Goal: Use online tool/utility: Utilize a website feature to perform a specific function

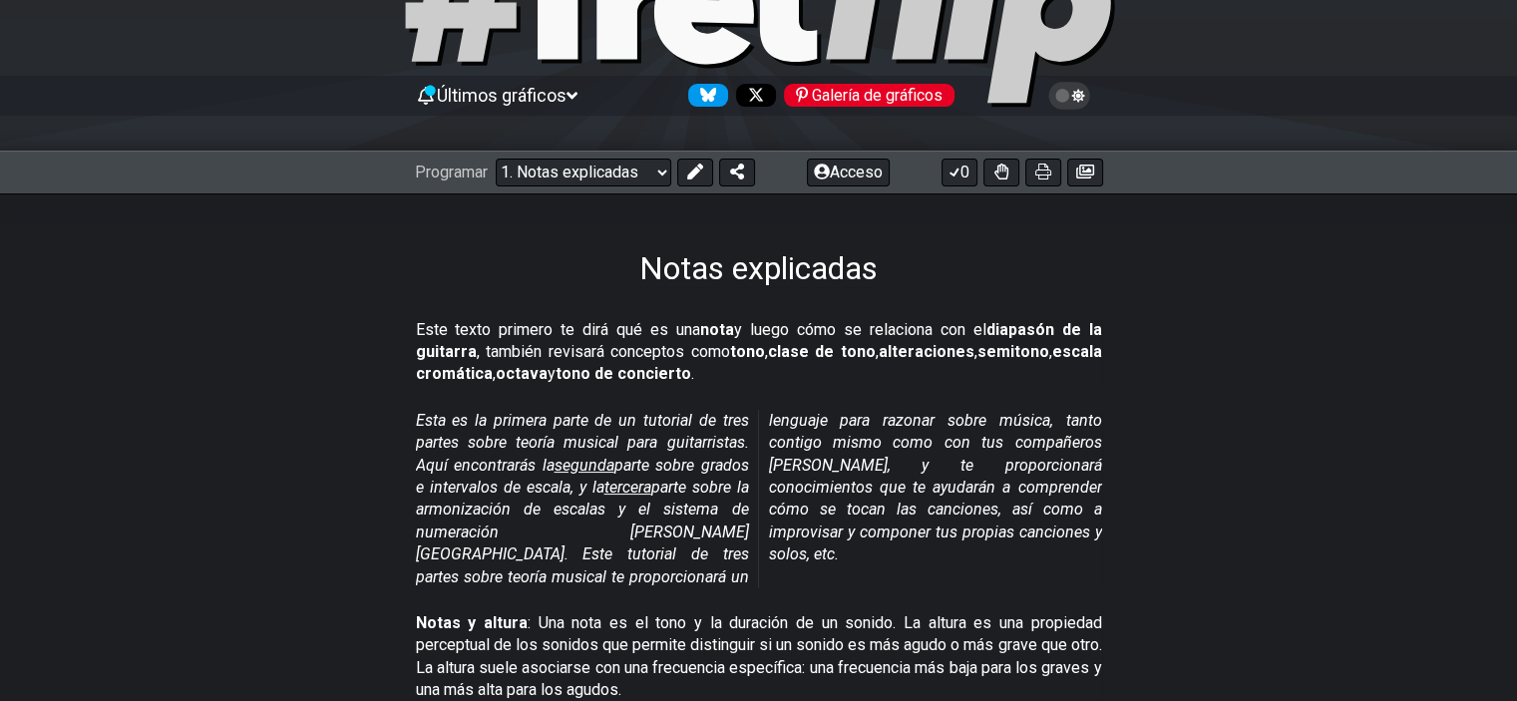
scroll to position [136, 0]
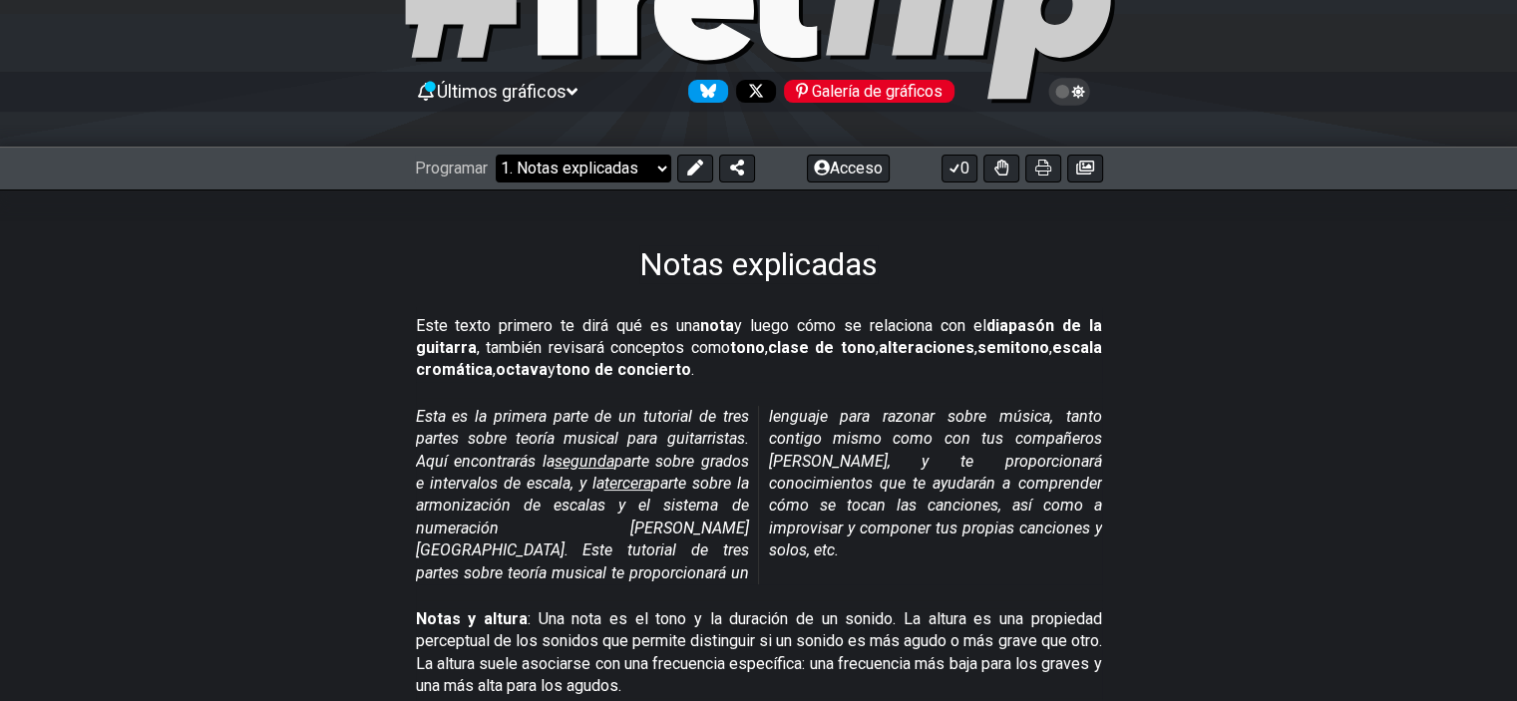
click at [654, 173] on select "¡Bienvenido a #fretflip! Preajuste inicial Preajuste personalizado Pentatónica …" at bounding box center [583, 169] width 175 height 28
click at [497, 155] on select "¡Bienvenido a #fretflip! Preajuste inicial Preajuste personalizado Pentatónica …" at bounding box center [583, 169] width 175 height 28
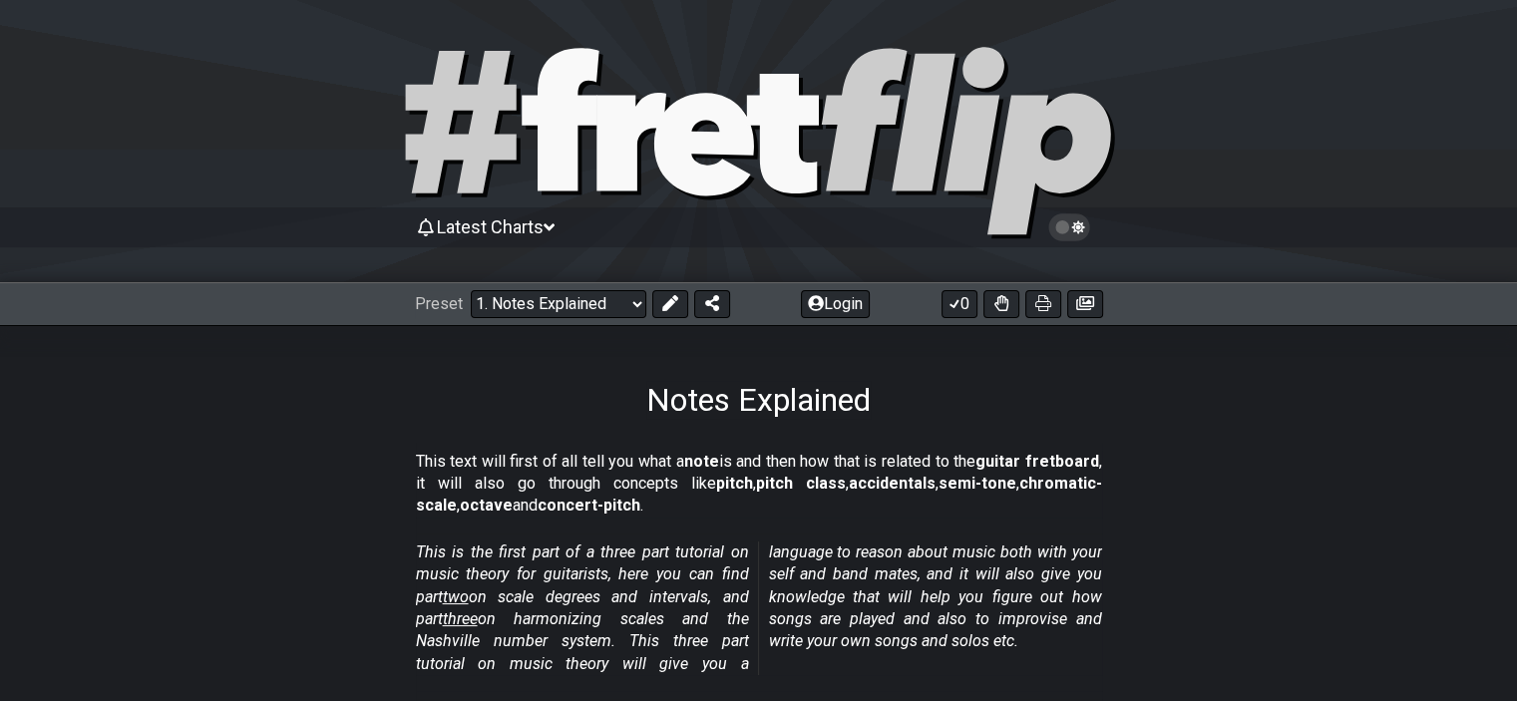
select select "/minor-pentatonic"
select select "C"
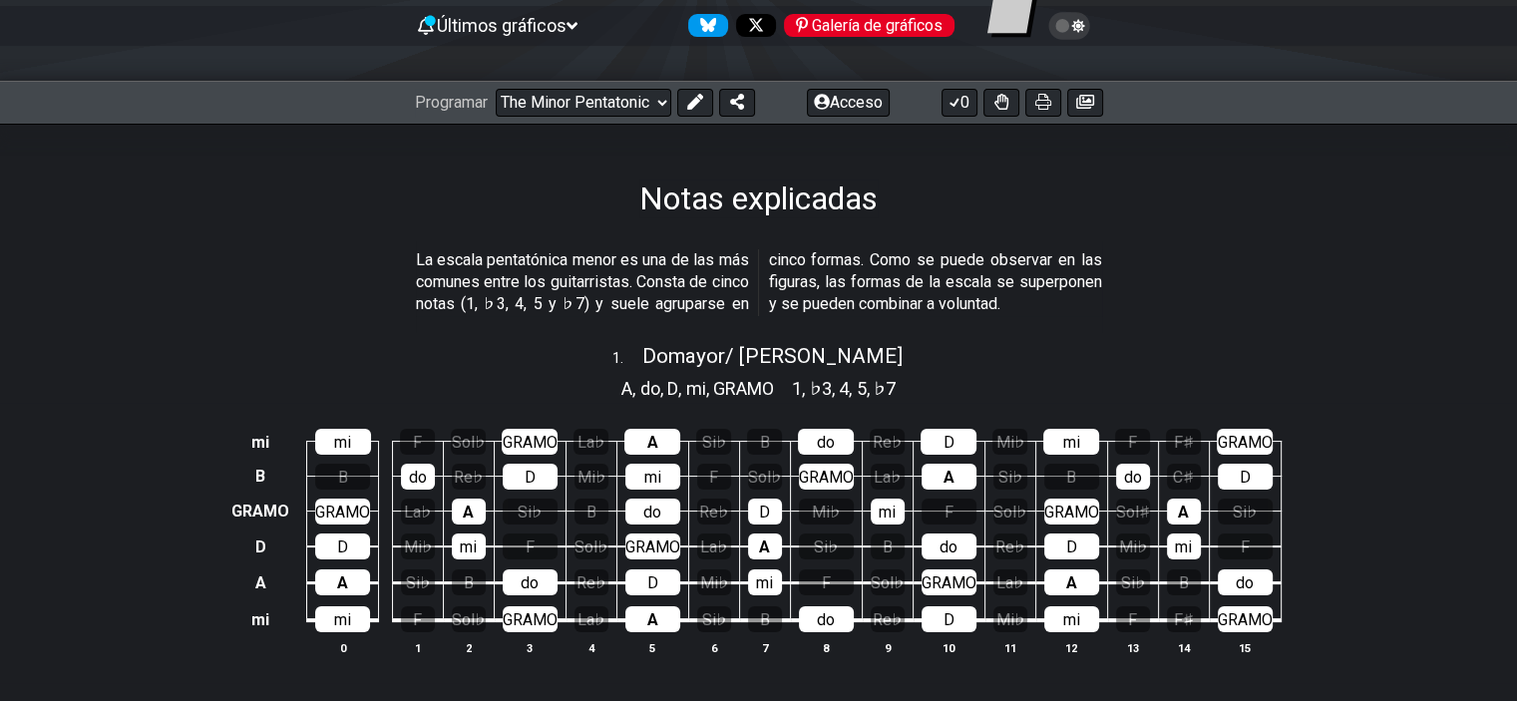
scroll to position [199, 0]
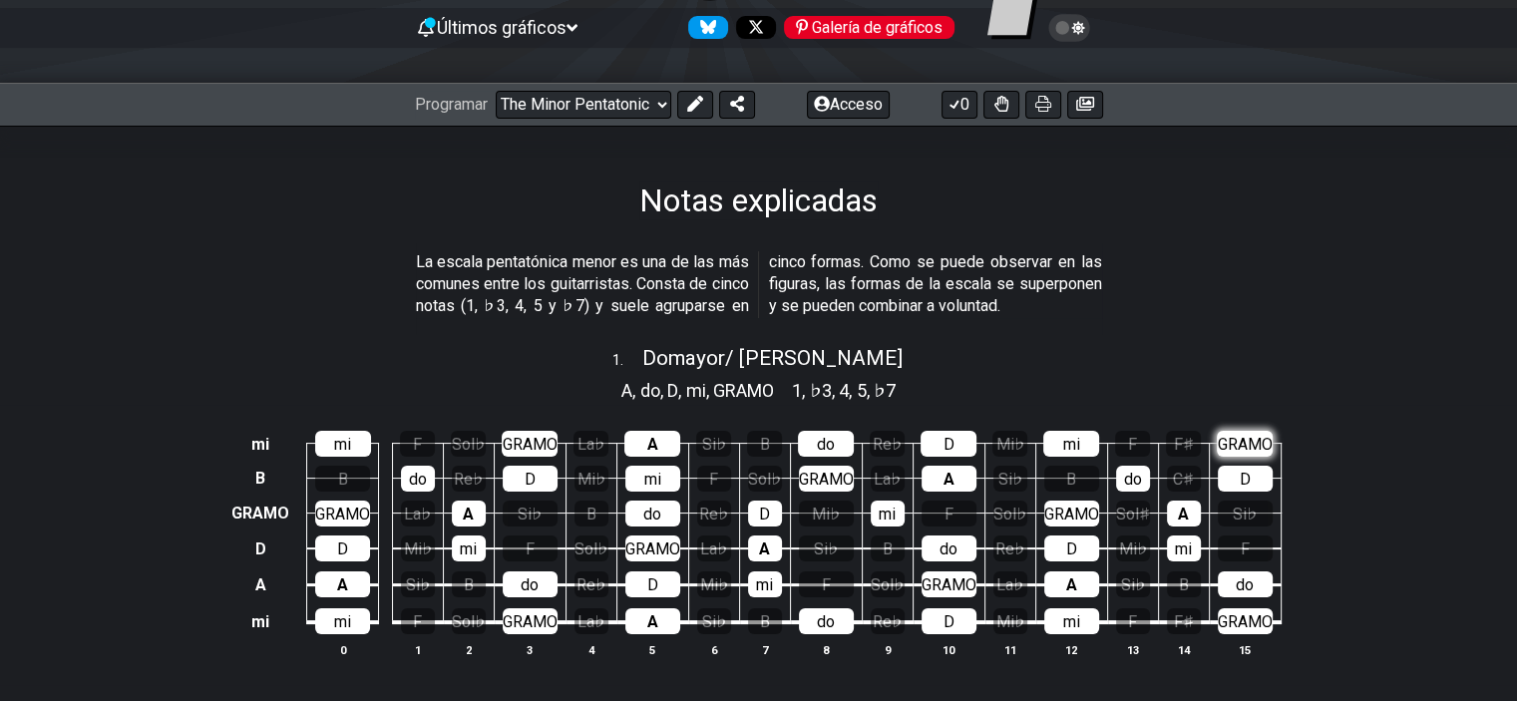
click at [1248, 443] on font "GRAMO" at bounding box center [1245, 444] width 55 height 19
click at [1246, 431] on div "GRAMO" at bounding box center [1245, 444] width 56 height 26
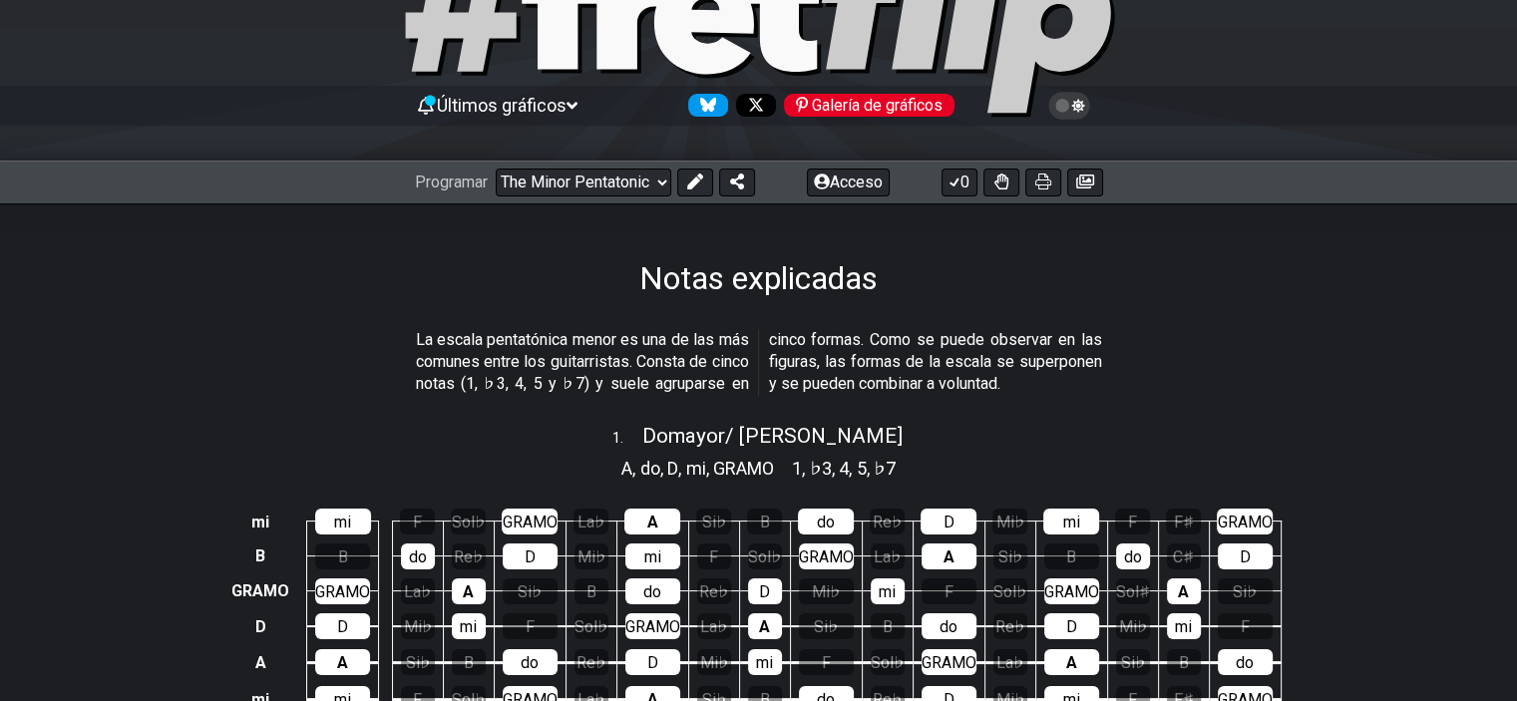
scroll to position [92, 0]
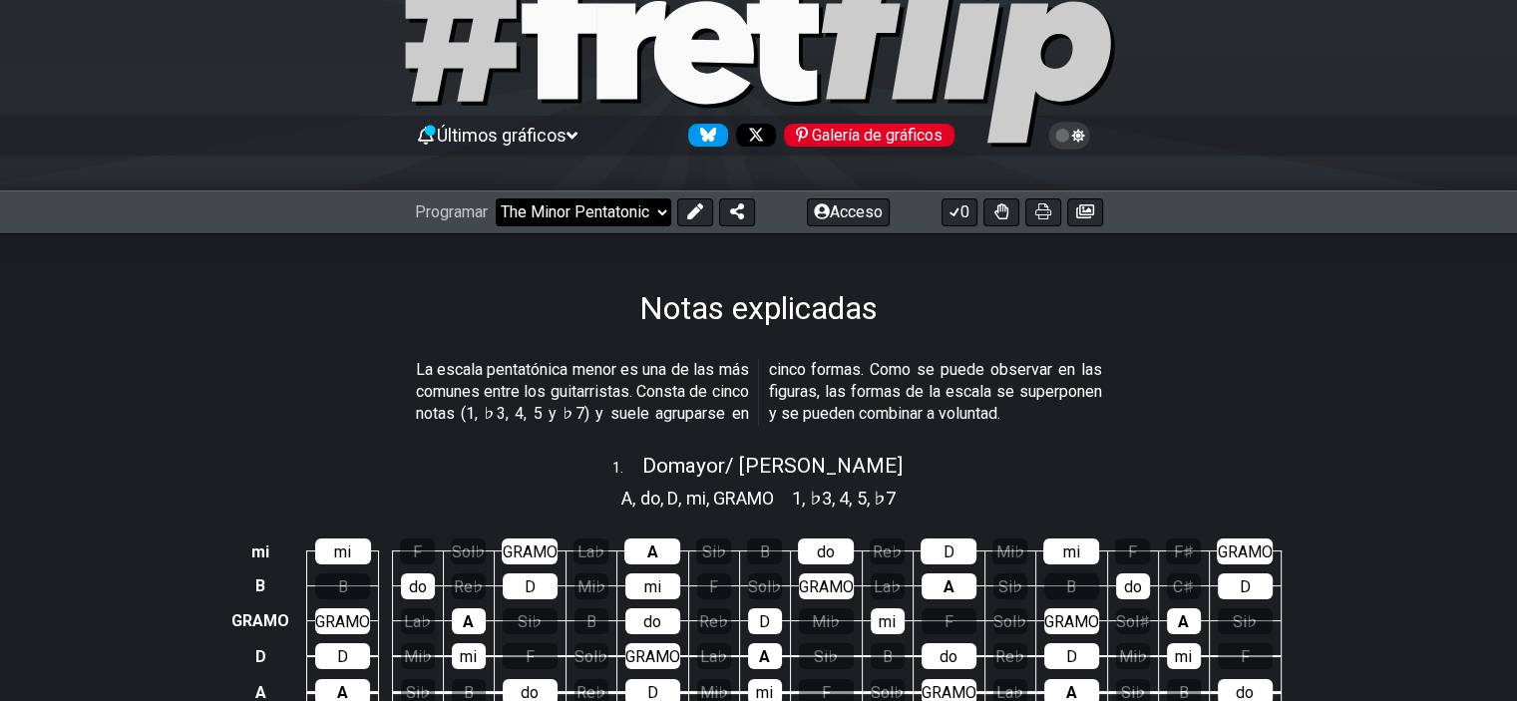
click at [650, 206] on select "¡Bienvenido a #fretflip! The Minor Pentatonic Preajuste personalizado Pentatóni…" at bounding box center [583, 212] width 175 height 28
click at [497, 198] on select "¡Bienvenido a #fretflip! The Minor Pentatonic Preajuste personalizado Pentatóni…" at bounding box center [583, 212] width 175 height 28
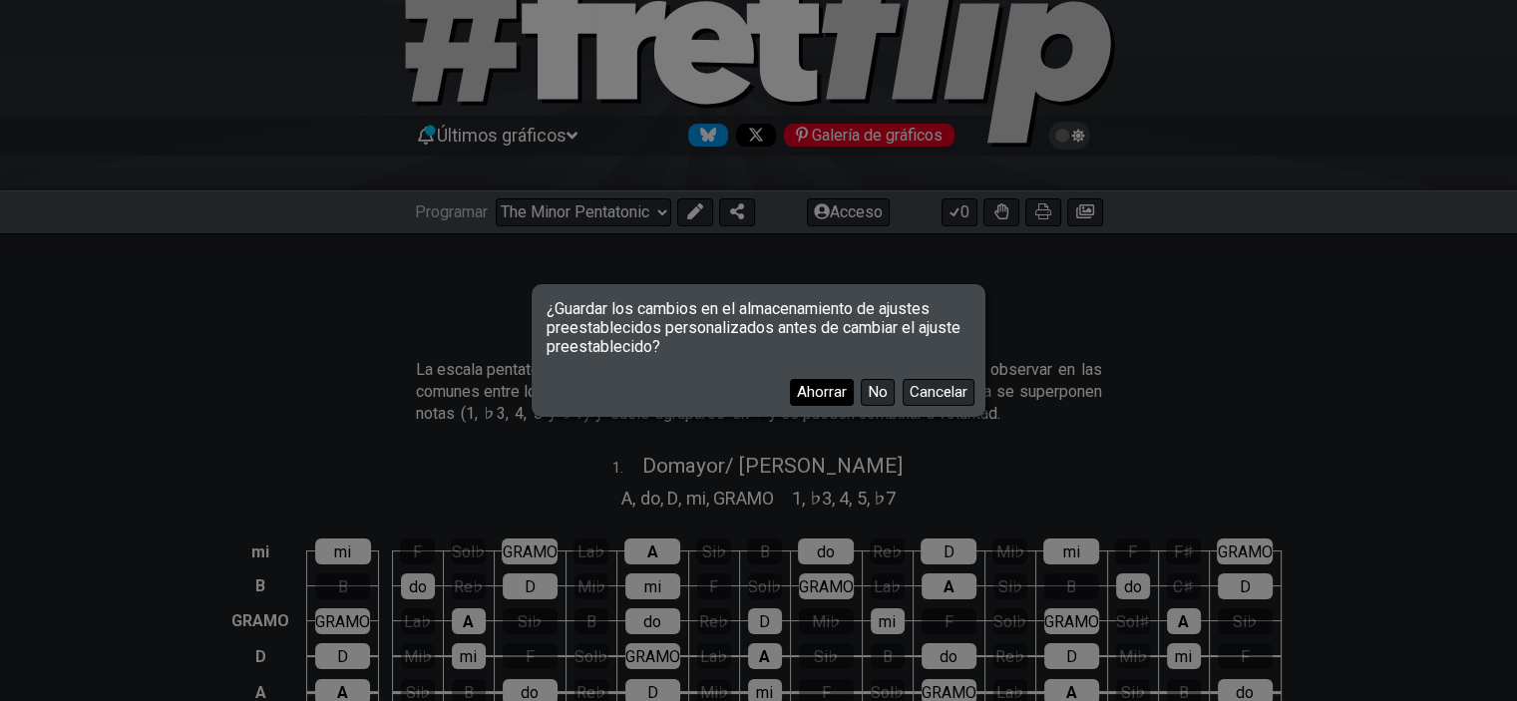
click at [821, 396] on font "Ahorrar" at bounding box center [822, 392] width 50 height 18
select select "/welcome"
select select "C"
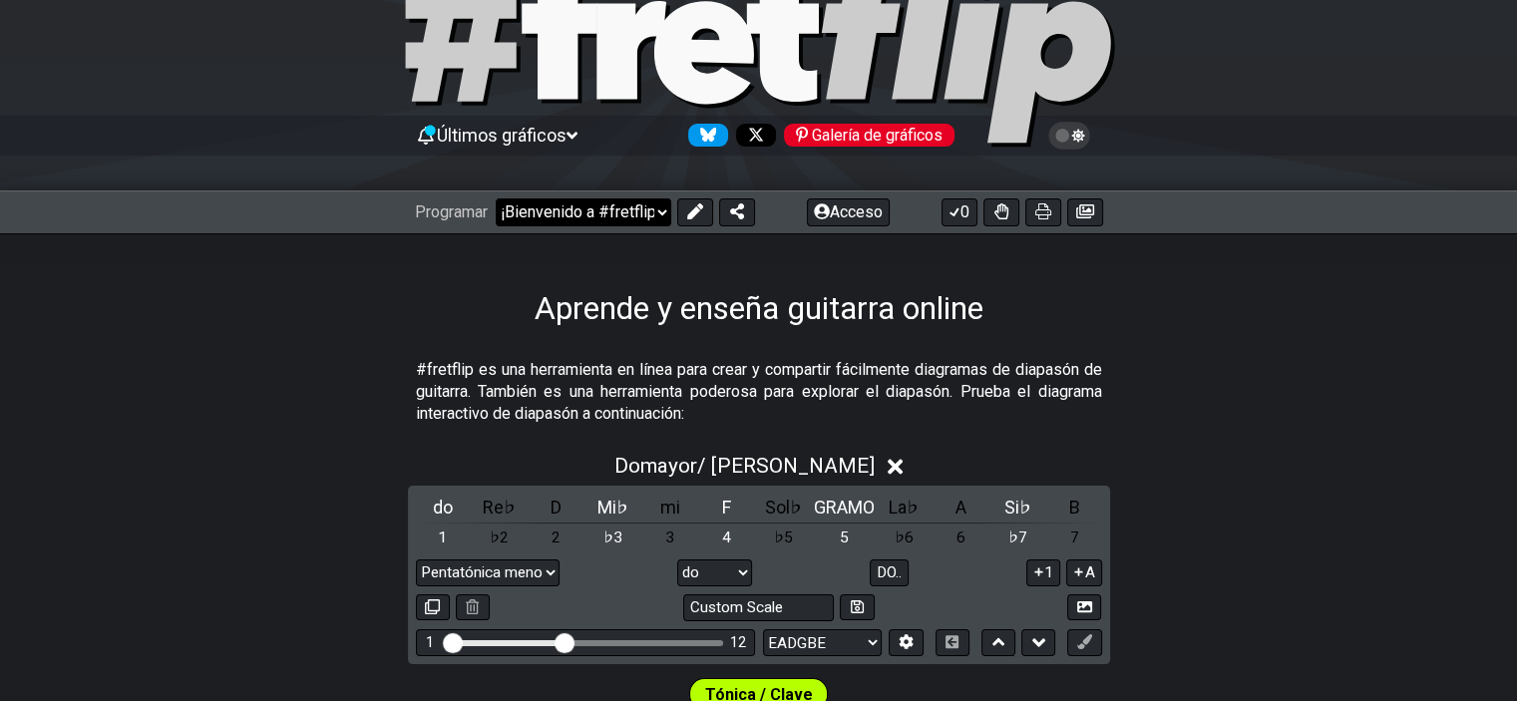
click at [638, 214] on select "¡Bienvenido a #fretflip! The Minor Pentatonic The Minor Pentatonic Pentatónica …" at bounding box center [583, 212] width 175 height 28
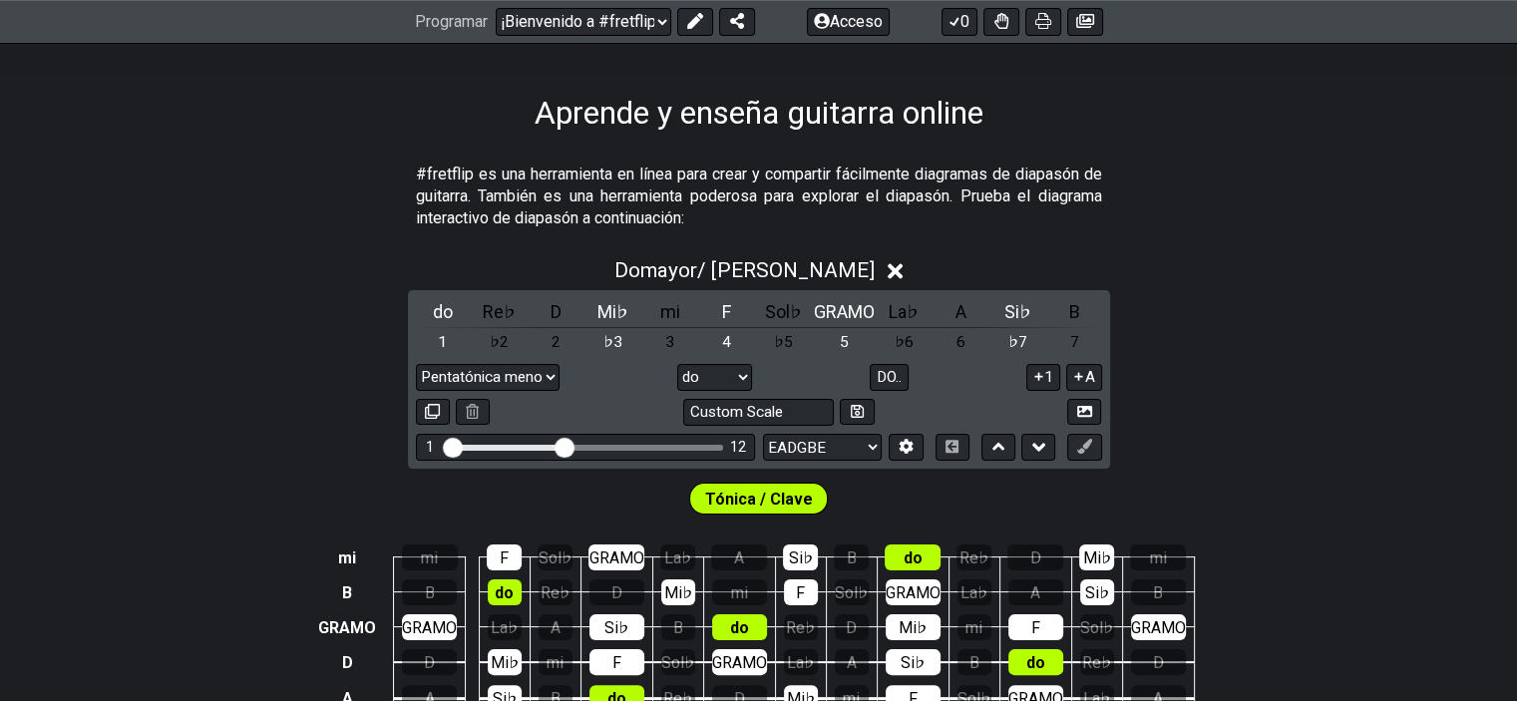
scroll to position [286, 0]
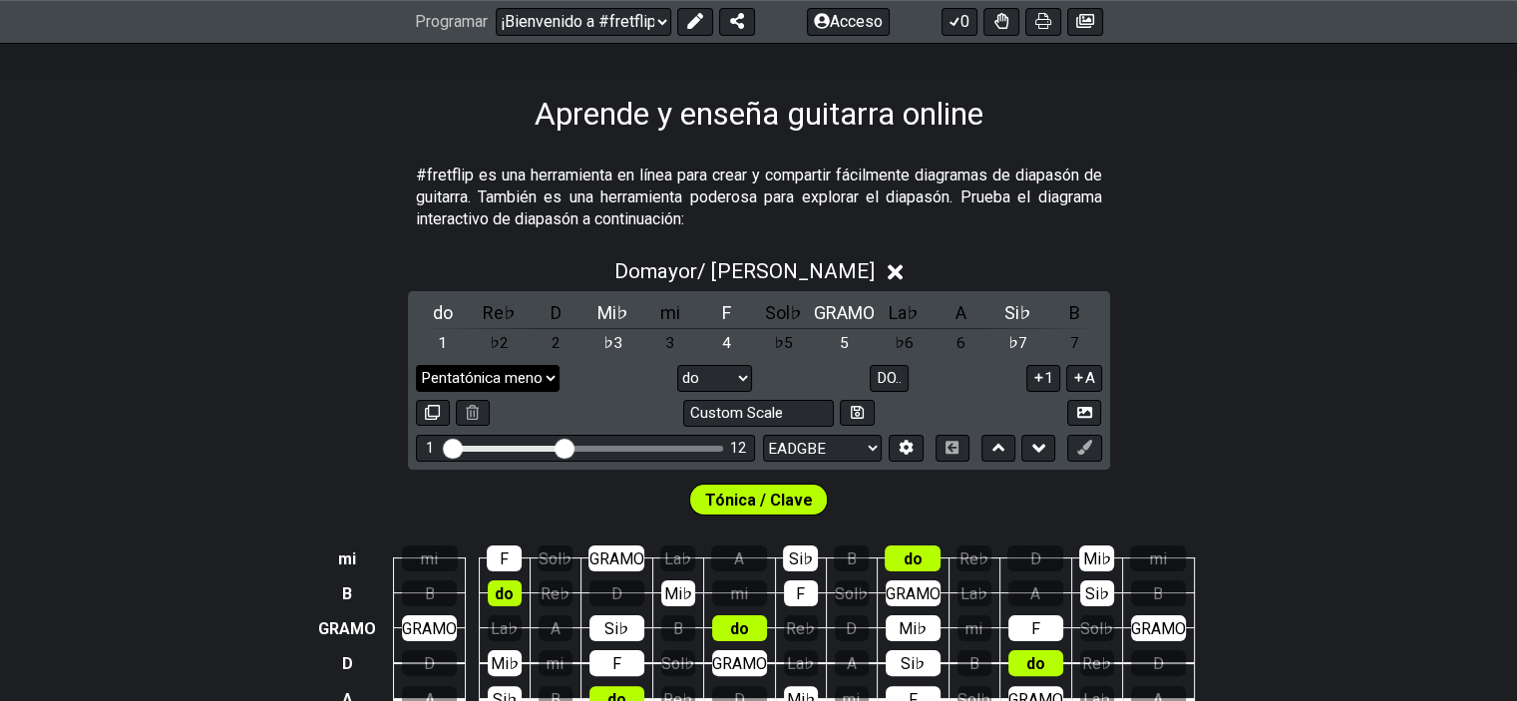
click at [471, 375] on select "Pentatónica menor Haga clic para editar Pentatónica menor Pentatónica mayor Blu…" at bounding box center [488, 378] width 144 height 27
click at [416, 365] on select "Pentatónica menor Haga clic para editar Pentatónica menor Pentatónica mayor Blu…" at bounding box center [488, 378] width 144 height 27
click at [535, 369] on select "Pentatónica menor Haga clic para editar Pentatónica menor Pentatónica mayor Blu…" at bounding box center [488, 378] width 144 height 27
click at [416, 365] on select "Pentatónica menor Haga clic para editar Pentatónica menor Pentatónica mayor Blu…" at bounding box center [488, 378] width 144 height 27
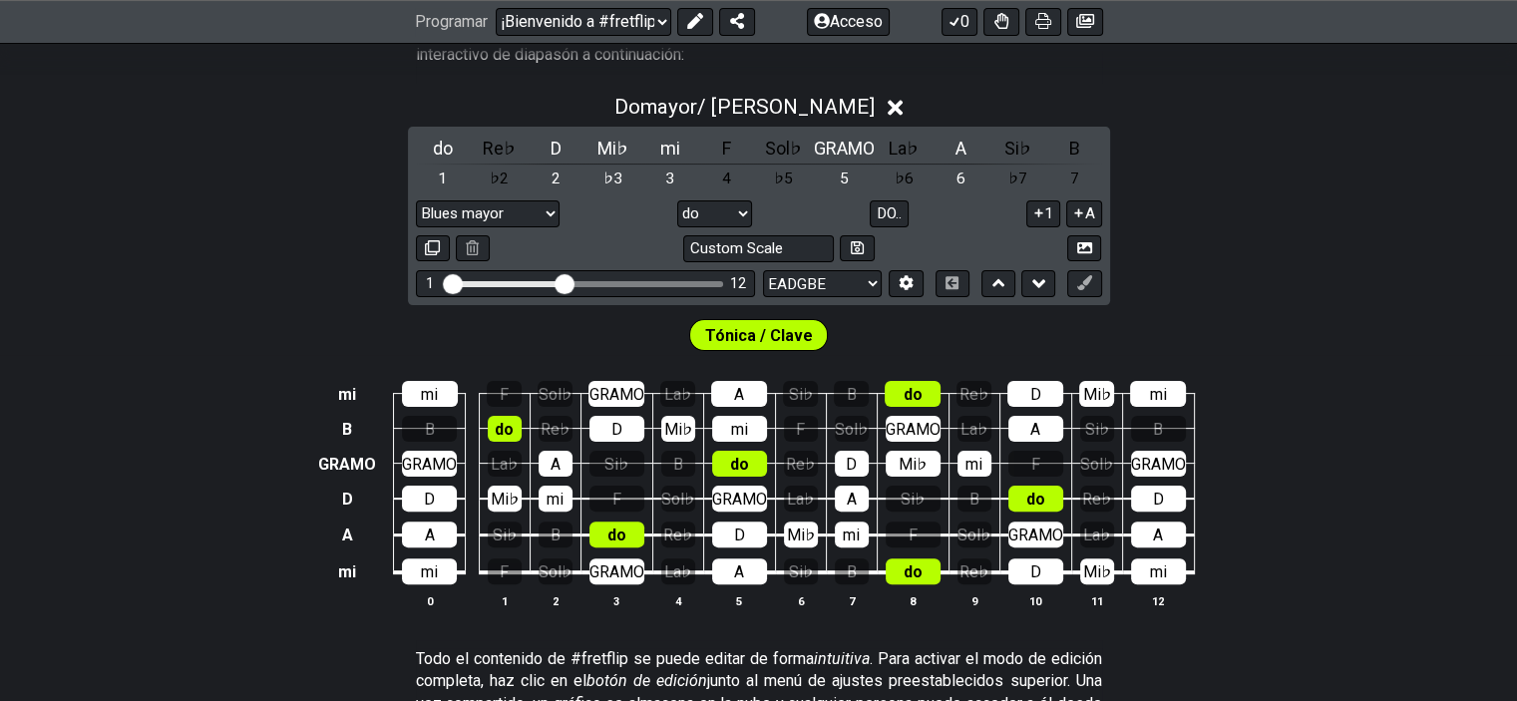
scroll to position [451, 0]
click at [747, 342] on font "Tónica / Clave" at bounding box center [759, 335] width 108 height 19
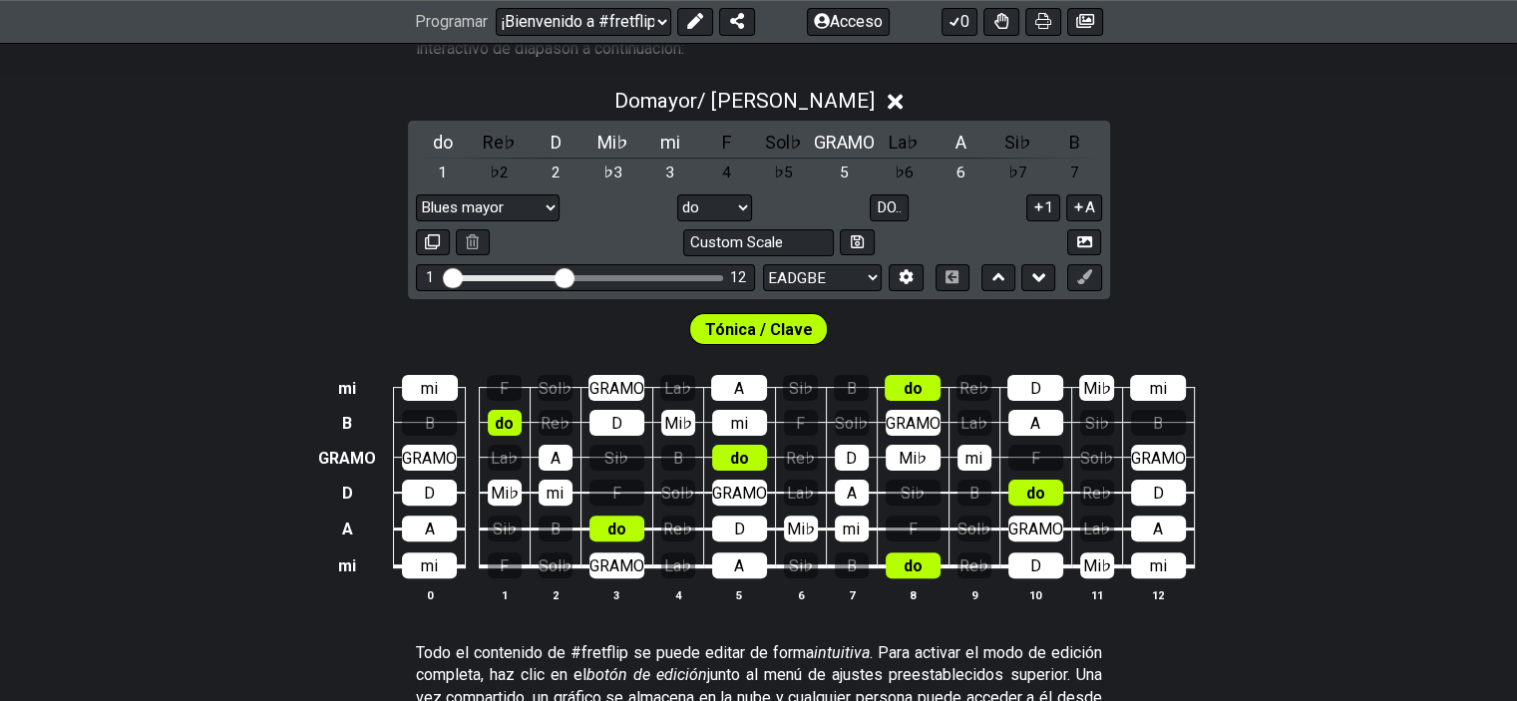
scroll to position [442, 0]
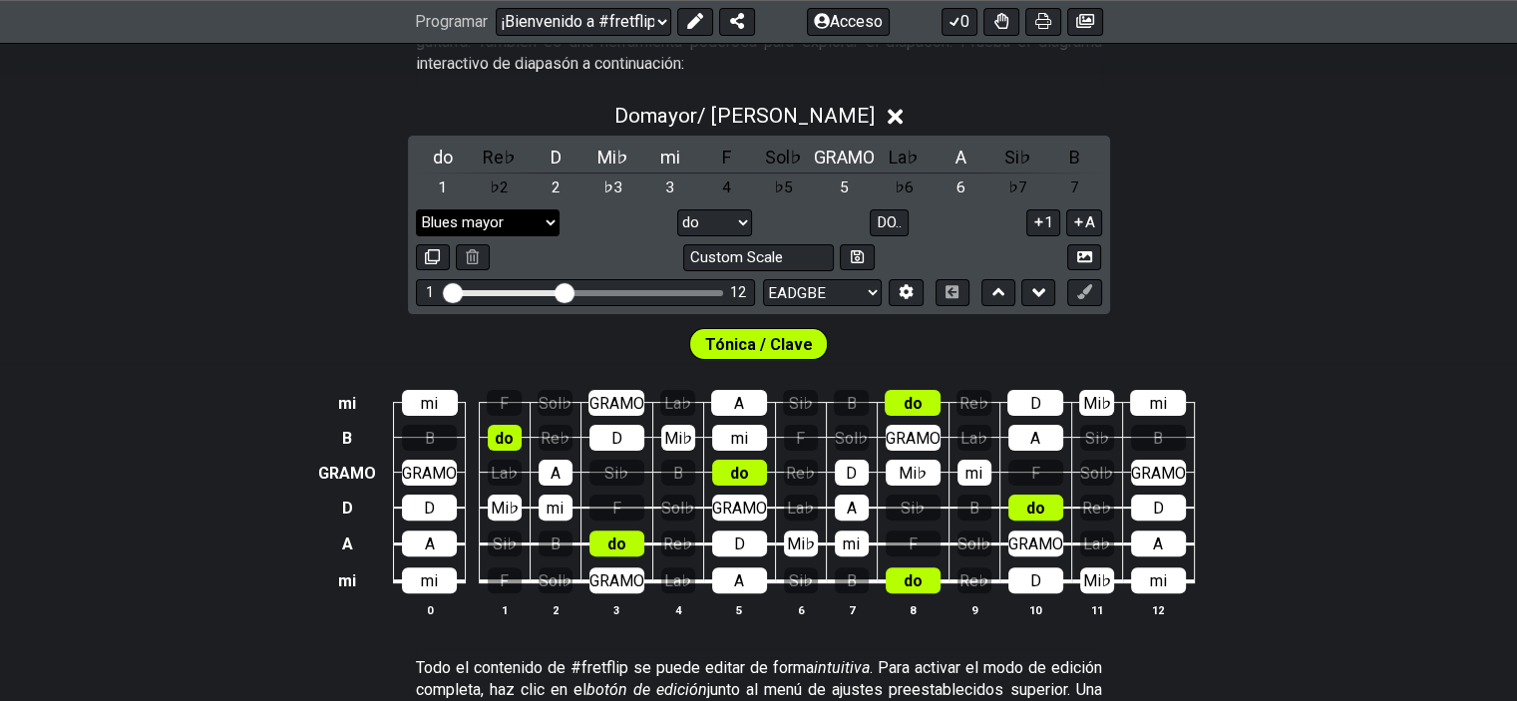
click at [530, 214] on select "Pentatónica menor Haga clic para editar Pentatónica menor Pentatónica mayor Blu…" at bounding box center [488, 222] width 144 height 27
select select "Minor Pentatonic"
click at [416, 209] on select "Pentatónica menor Haga clic para editar Pentatónica menor Pentatónica mayor Blu…" at bounding box center [488, 222] width 144 height 27
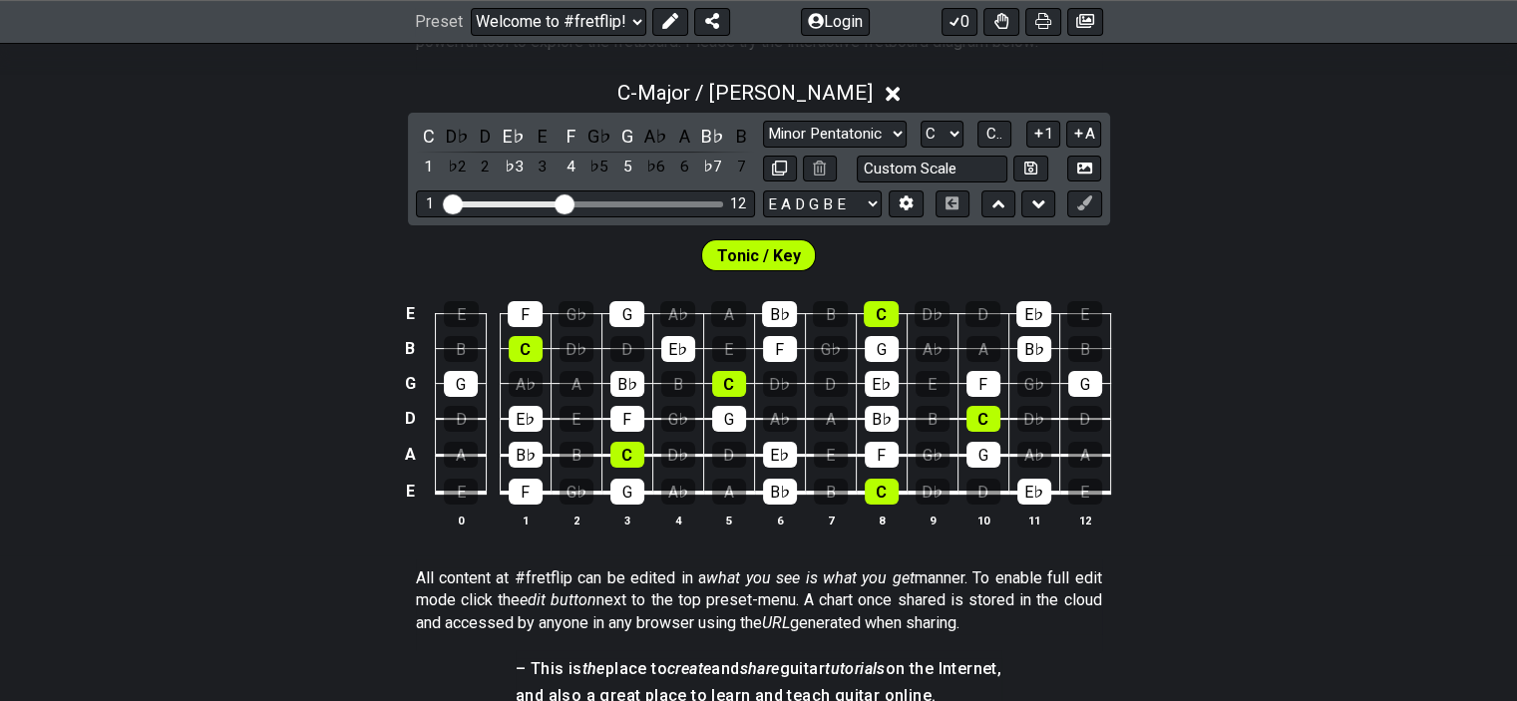
click at [1228, 290] on div "E E F G♭ G A♭ A B♭ B C D♭ D E♭ E B B C D♭ D E♭ E F G♭ G A♭ A B♭ B G G A♭ A B♭ B…" at bounding box center [758, 415] width 1517 height 280
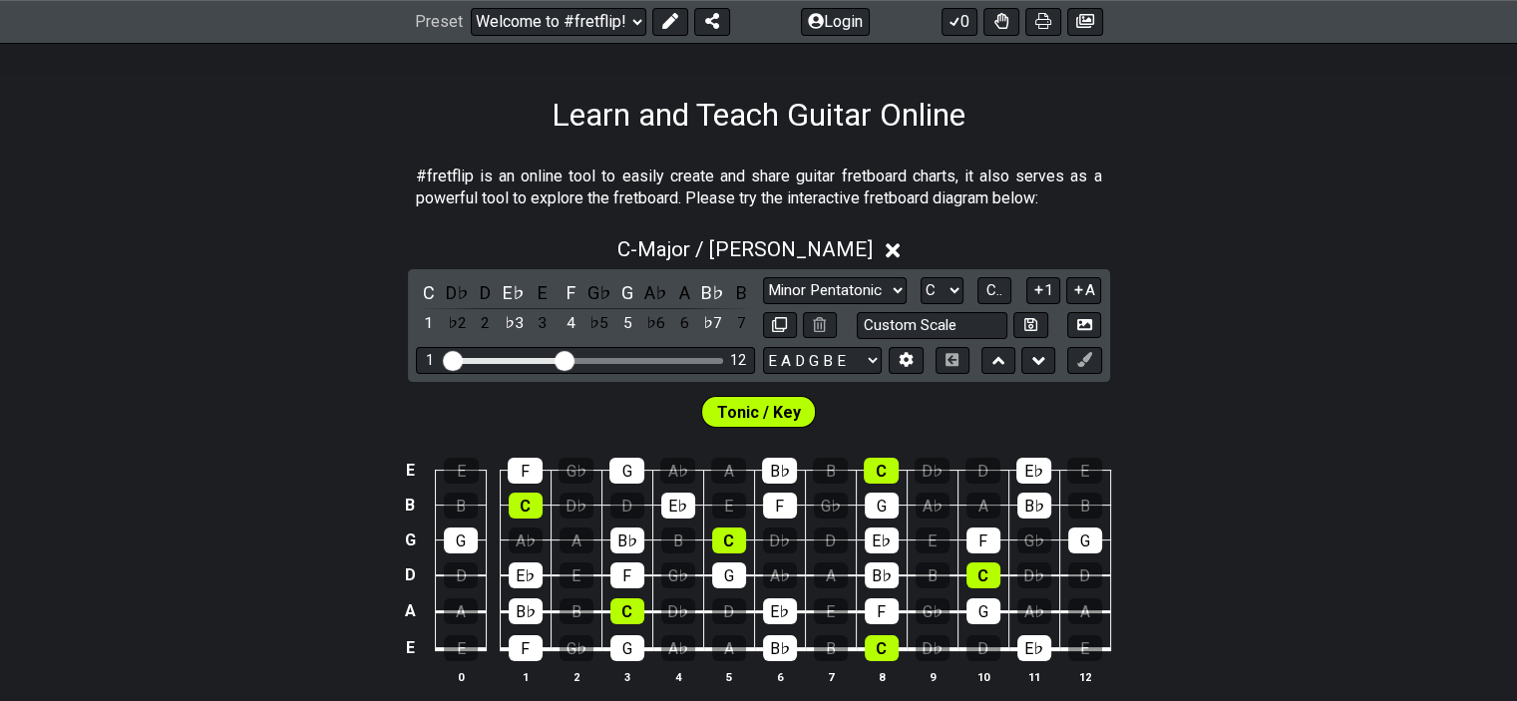
scroll to position [286, 0]
